Goal: Transaction & Acquisition: Subscribe to service/newsletter

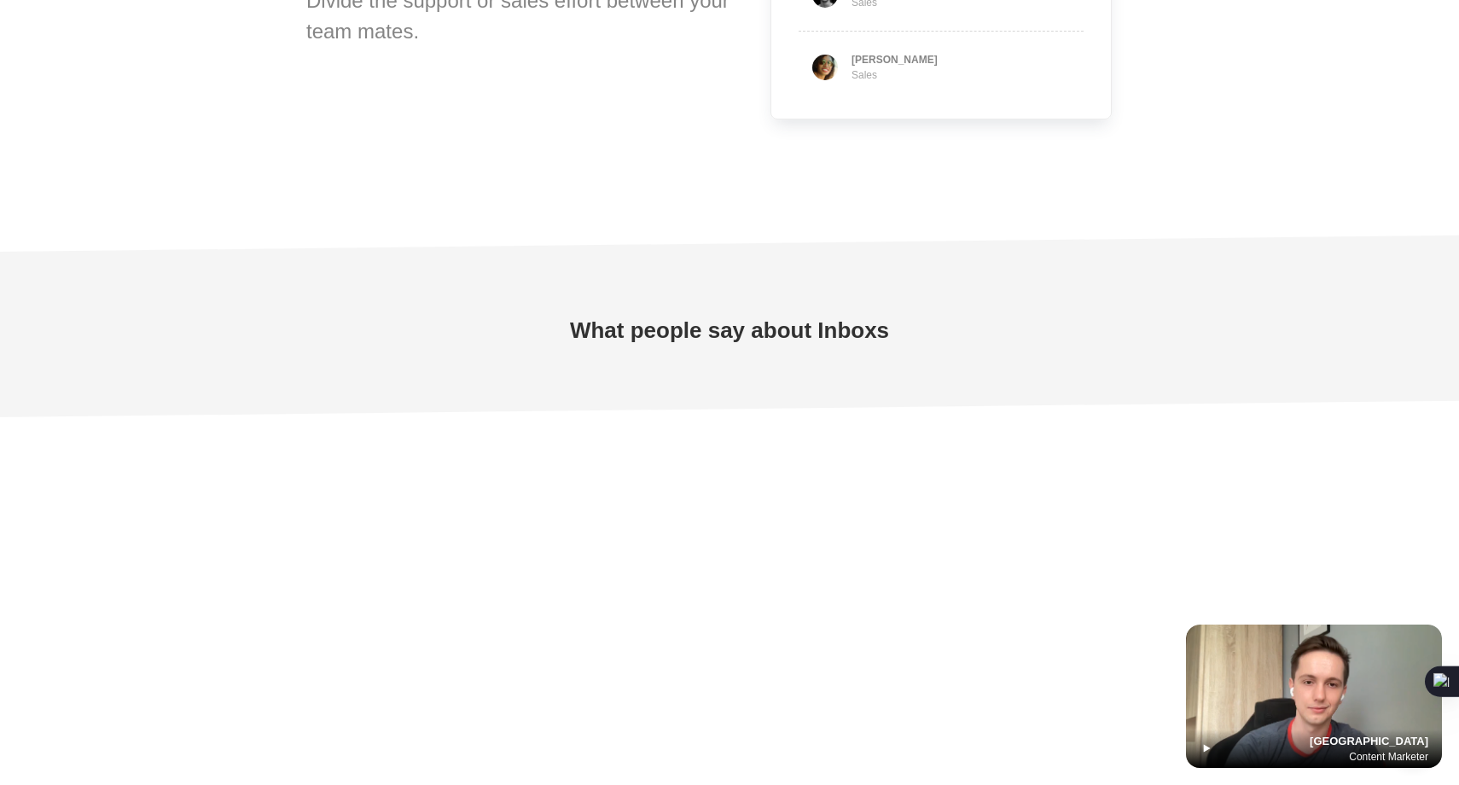
scroll to position [4971, 0]
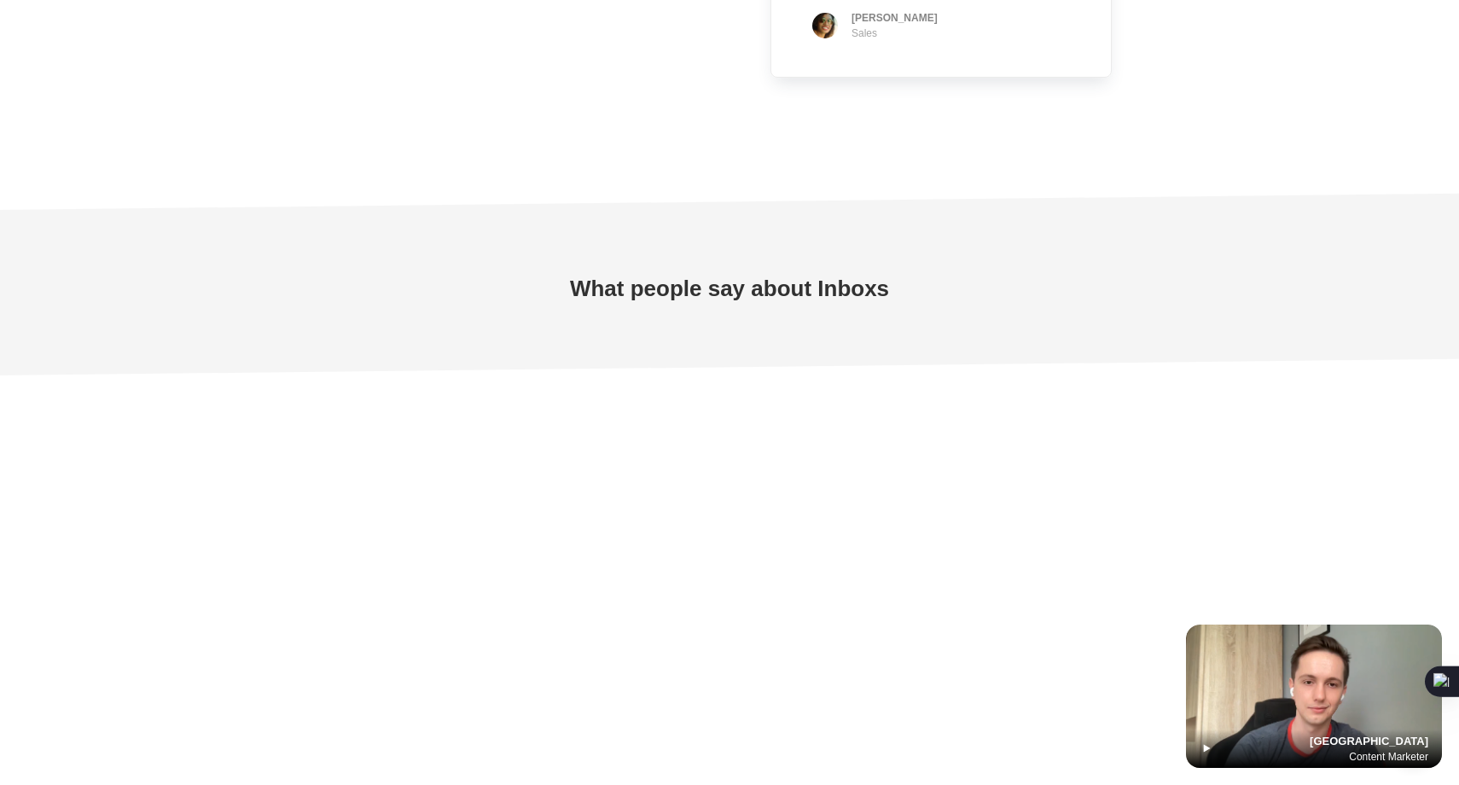
click at [1206, 749] on icon at bounding box center [1207, 749] width 7 height 8
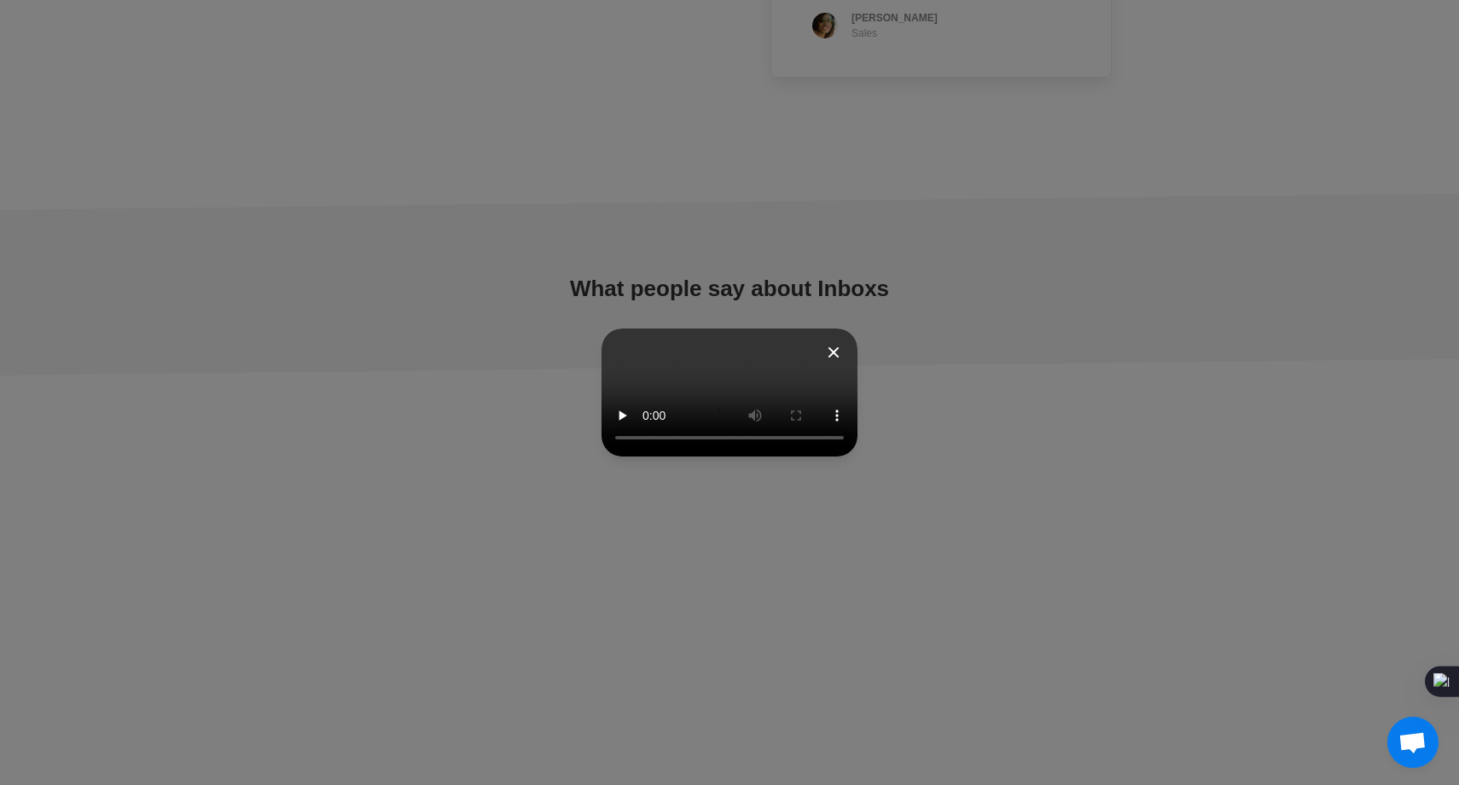
click at [985, 229] on div at bounding box center [729, 392] width 1459 height 785
click at [838, 353] on icon at bounding box center [833, 352] width 20 height 20
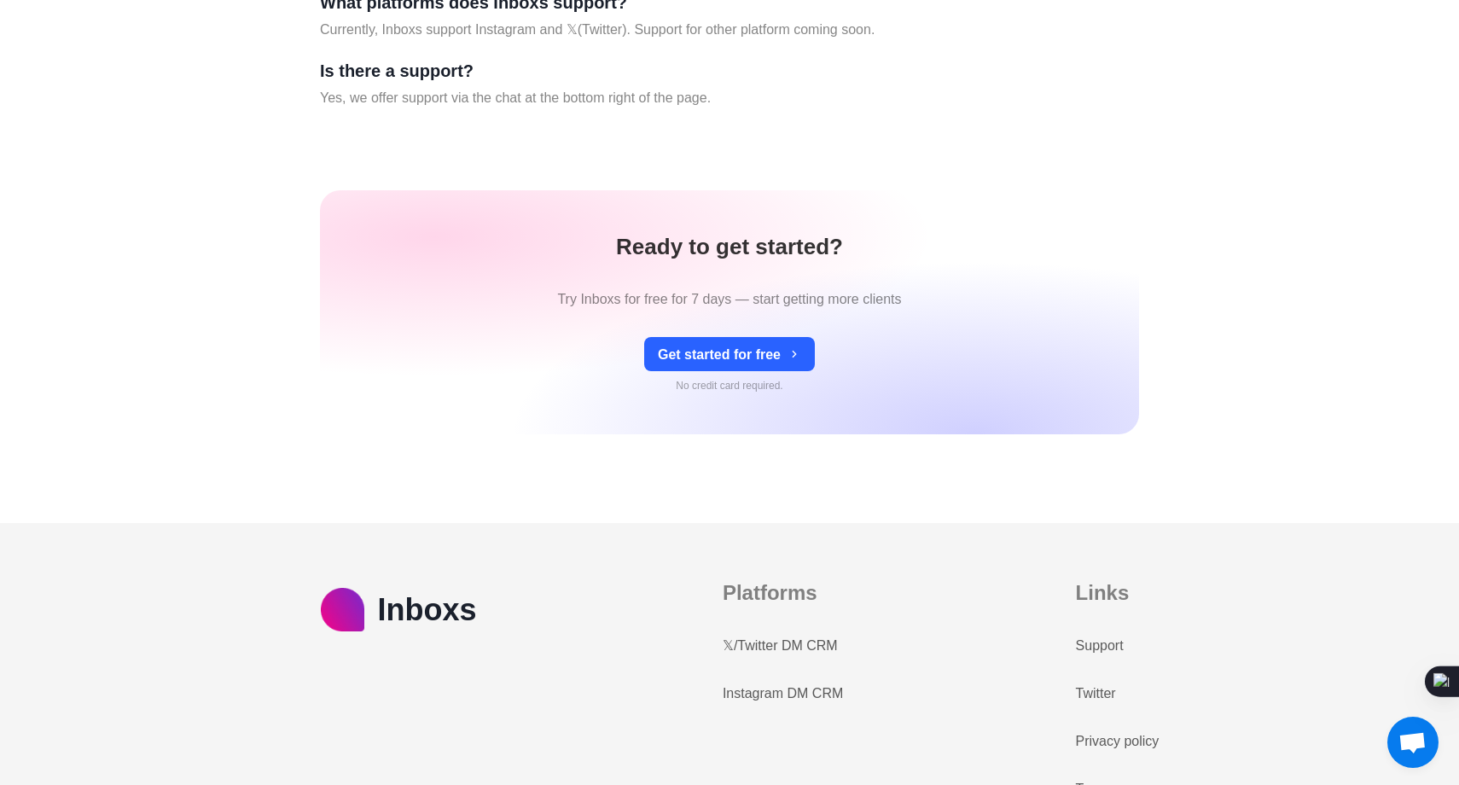
scroll to position [7351, 0]
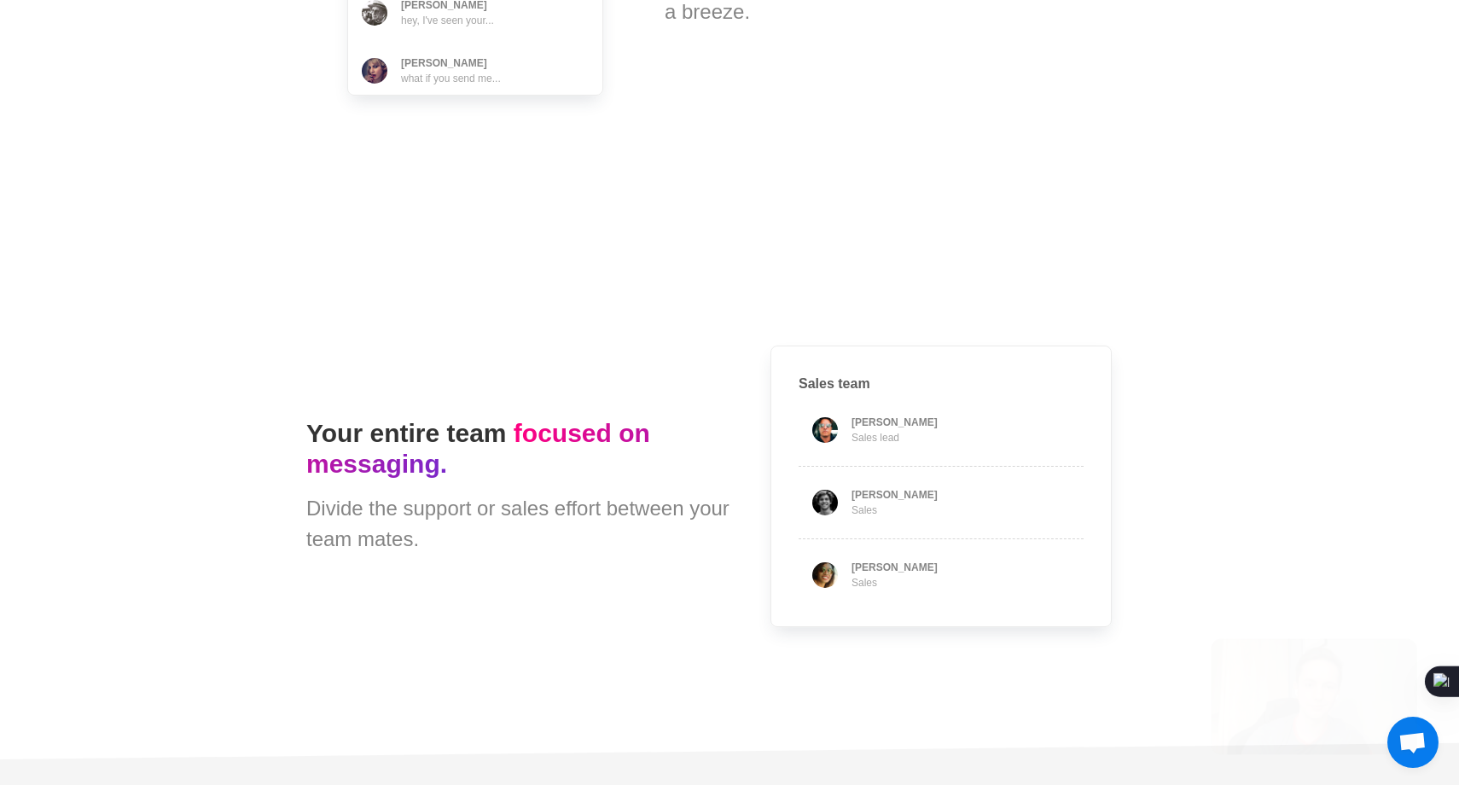
type textarea "*"
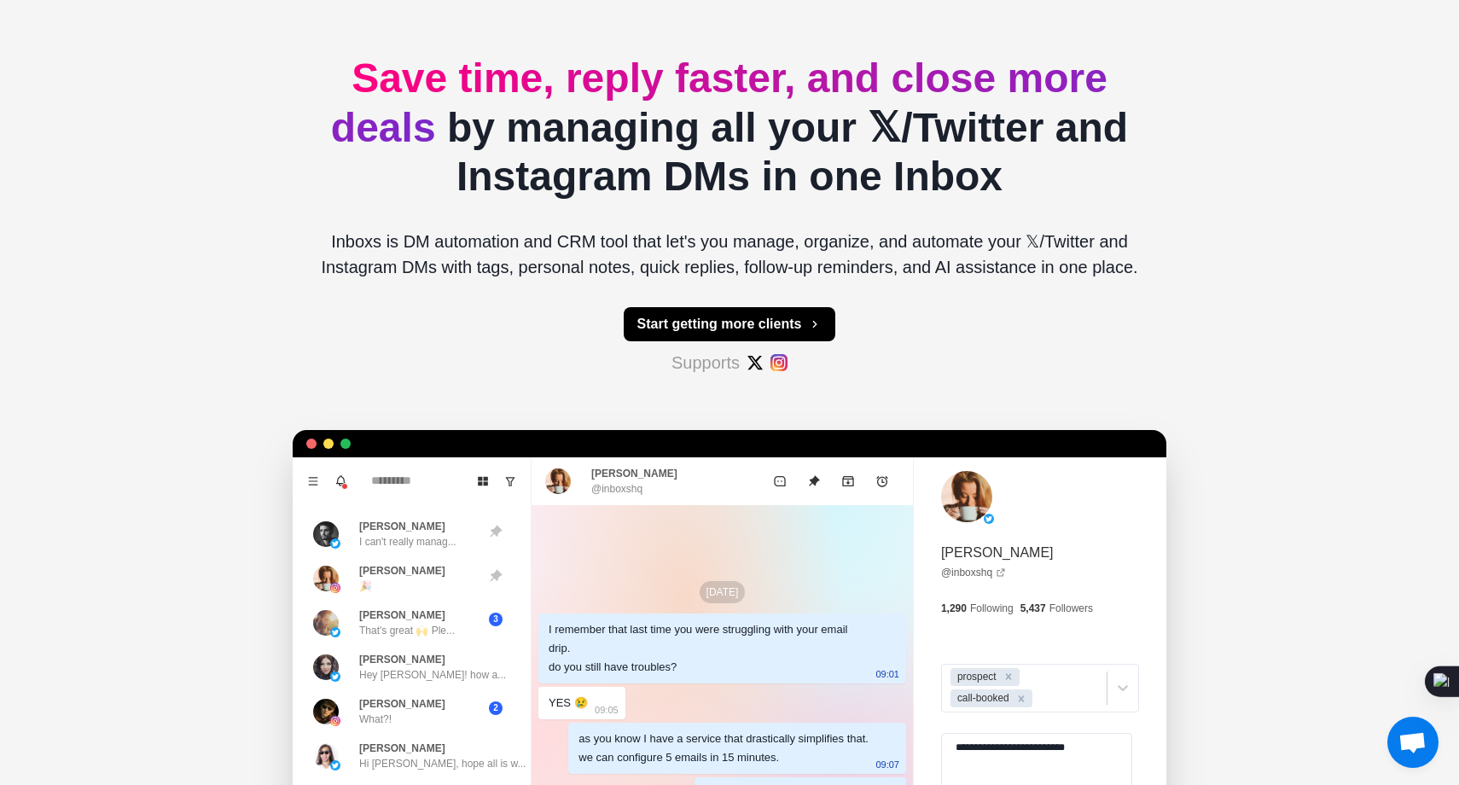
scroll to position [0, 0]
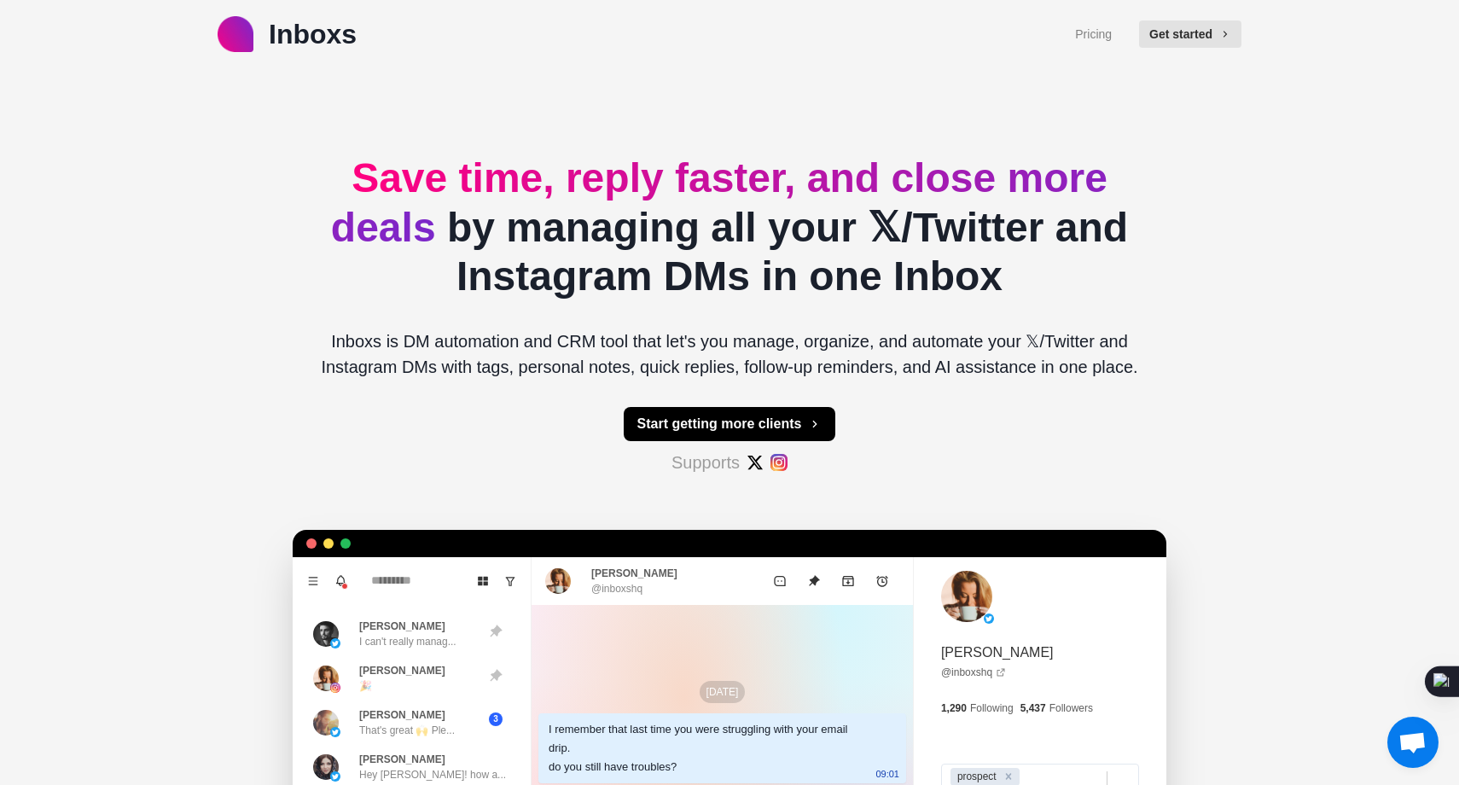
click at [252, 295] on div "Inboxs Pricing Get started Save time, reply faster, and close more deals by man…" at bounding box center [729, 535] width 1459 height 1070
click at [849, 341] on p "Inboxs is DM automation and CRM tool that let's you manage, organize, and autom…" at bounding box center [729, 353] width 846 height 51
click at [1086, 40] on link "Pricing" at bounding box center [1093, 35] width 37 height 18
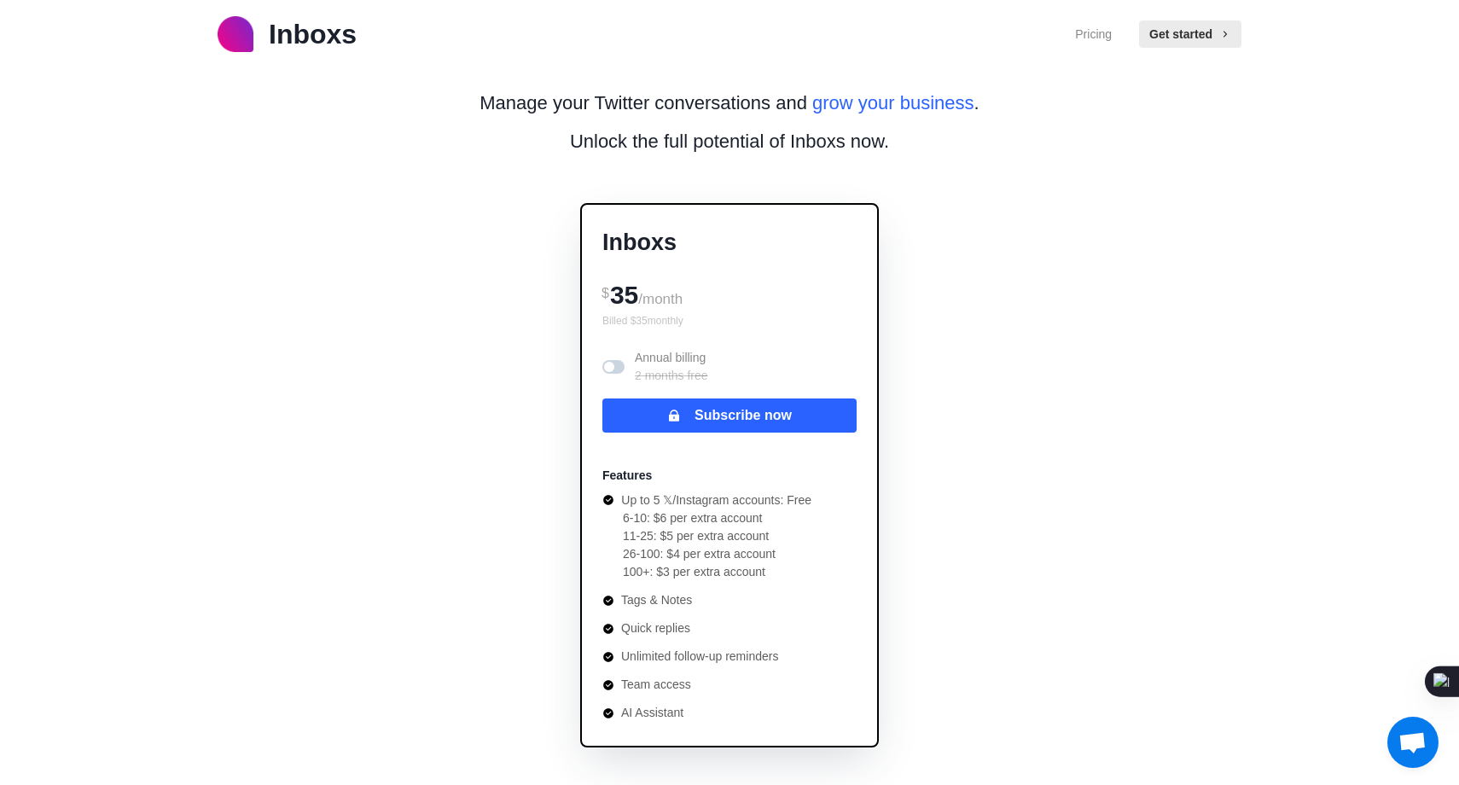
click at [648, 715] on li "AI Assistant" at bounding box center [706, 713] width 209 height 18
click at [1188, 30] on button "Get started" at bounding box center [1190, 33] width 102 height 27
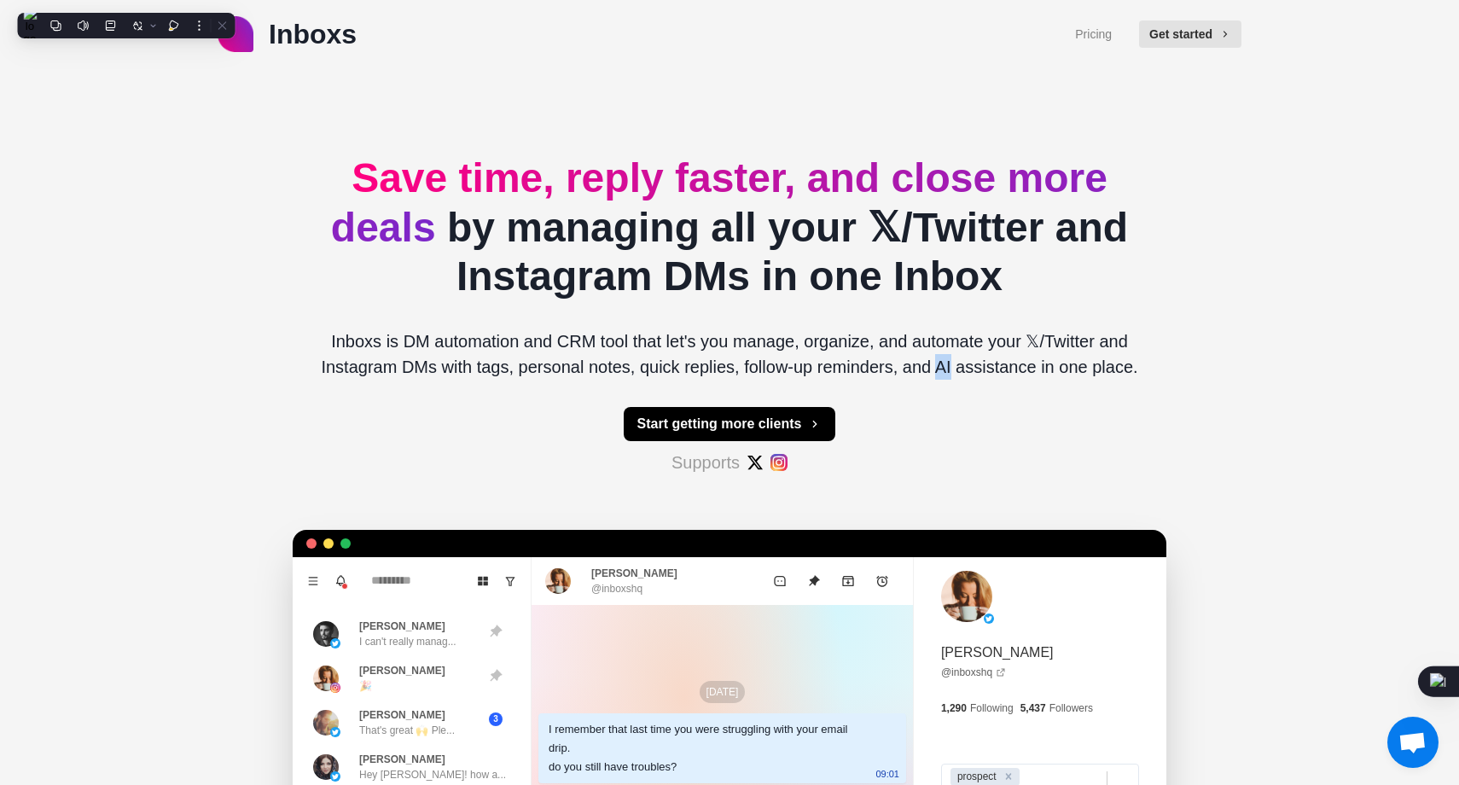
click at [586, 311] on div "Save time, reply faster, and close more deals by managing all your 𝕏/Twitter an…" at bounding box center [729, 568] width 846 height 1001
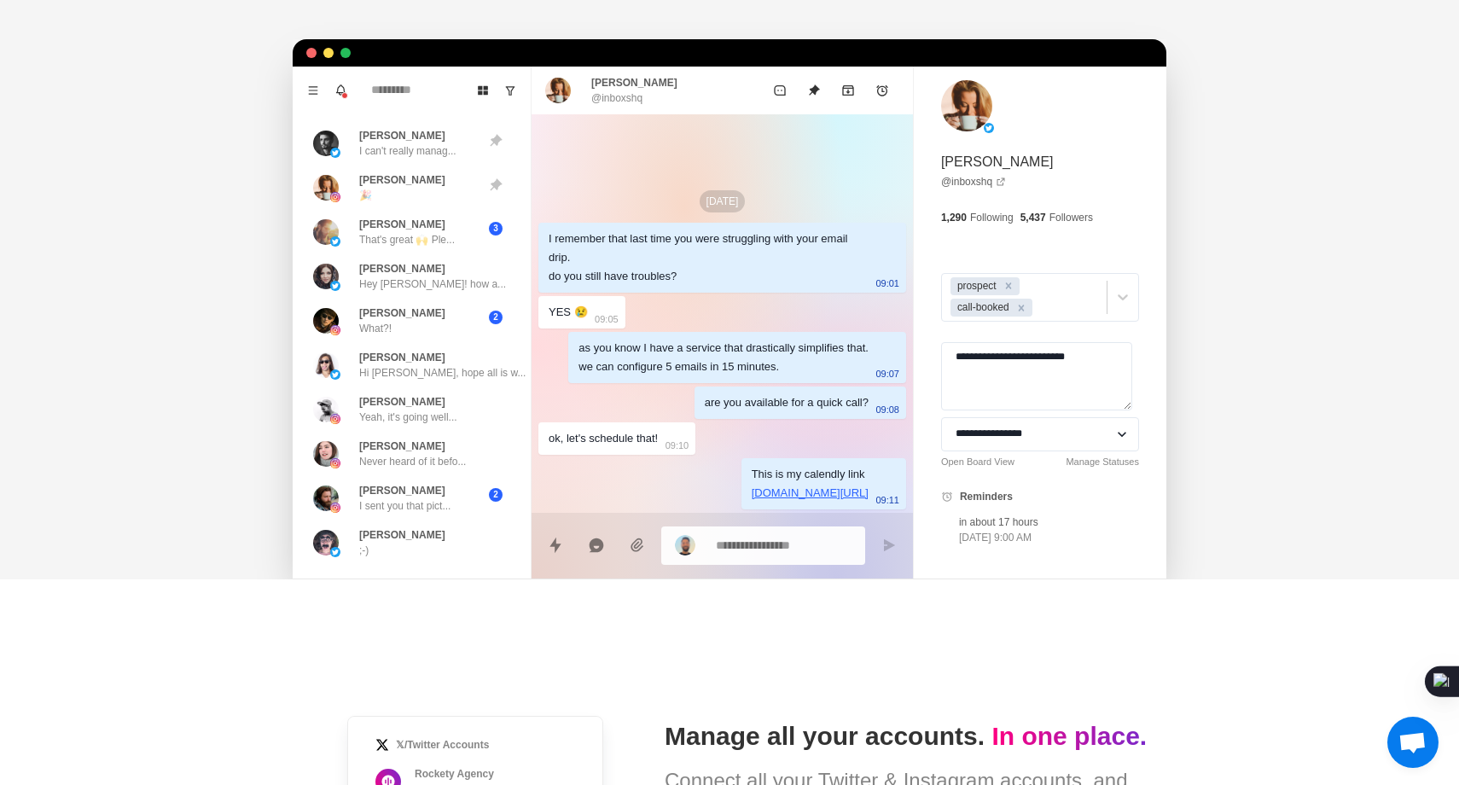
scroll to position [488, 0]
